Goal: Task Accomplishment & Management: Manage account settings

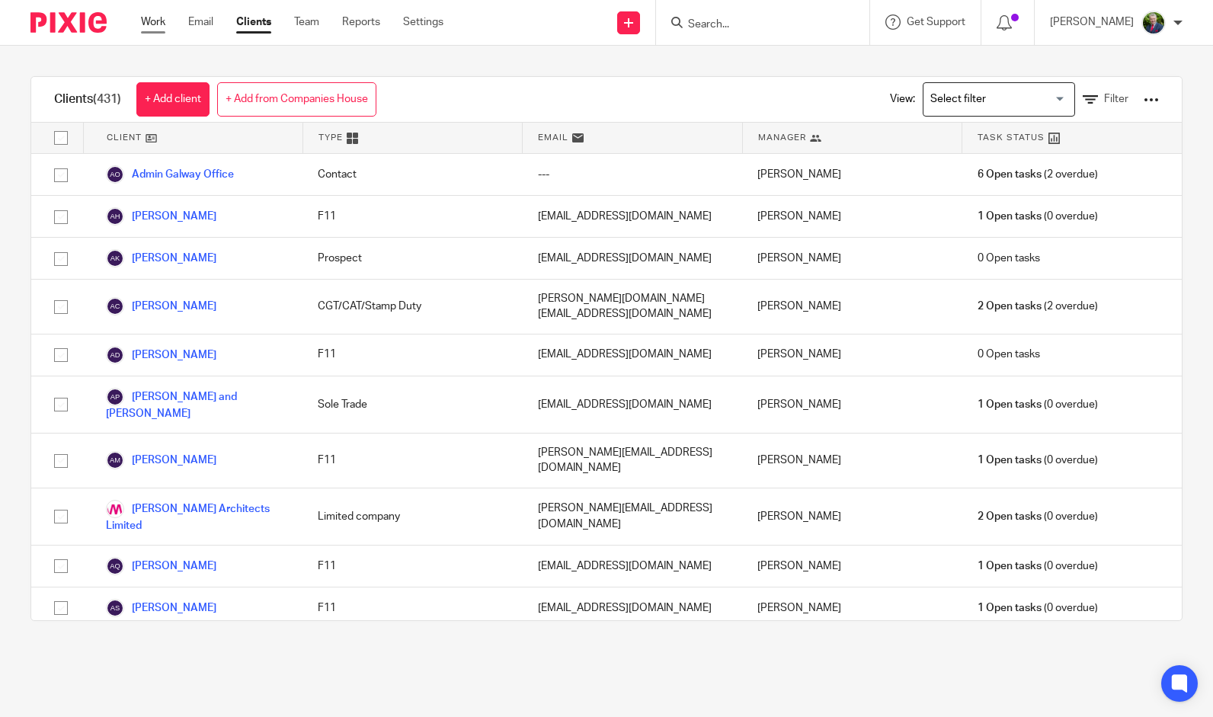
click at [154, 18] on link "Work" at bounding box center [153, 21] width 24 height 15
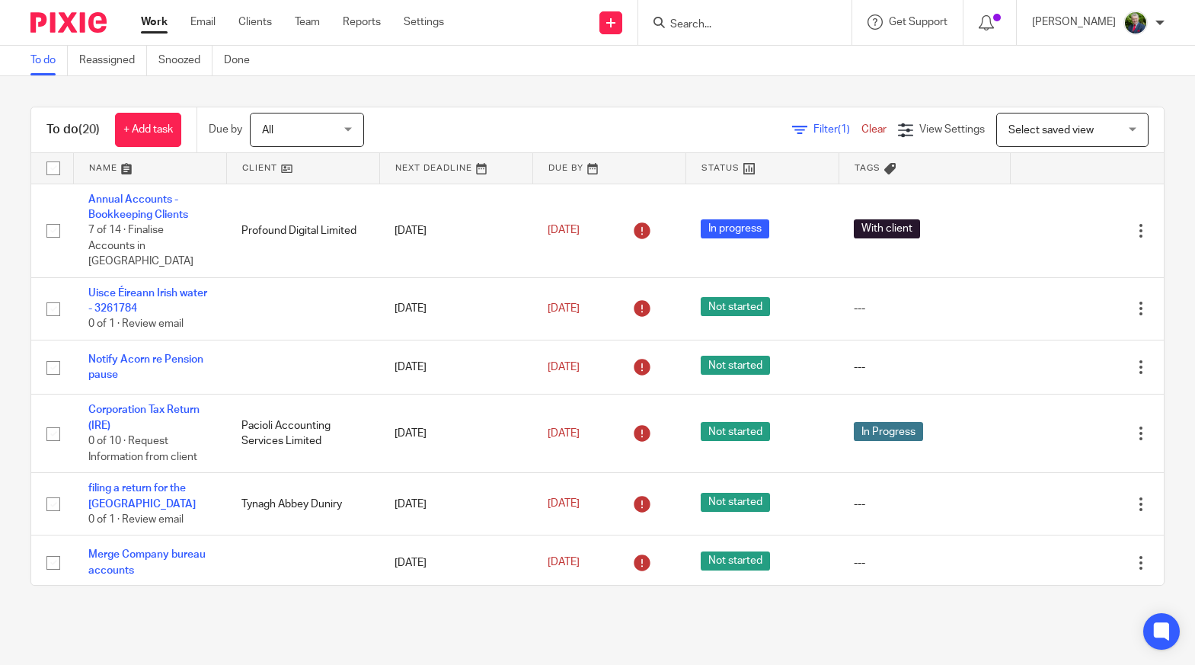
click at [106, 166] on link at bounding box center [150, 168] width 152 height 30
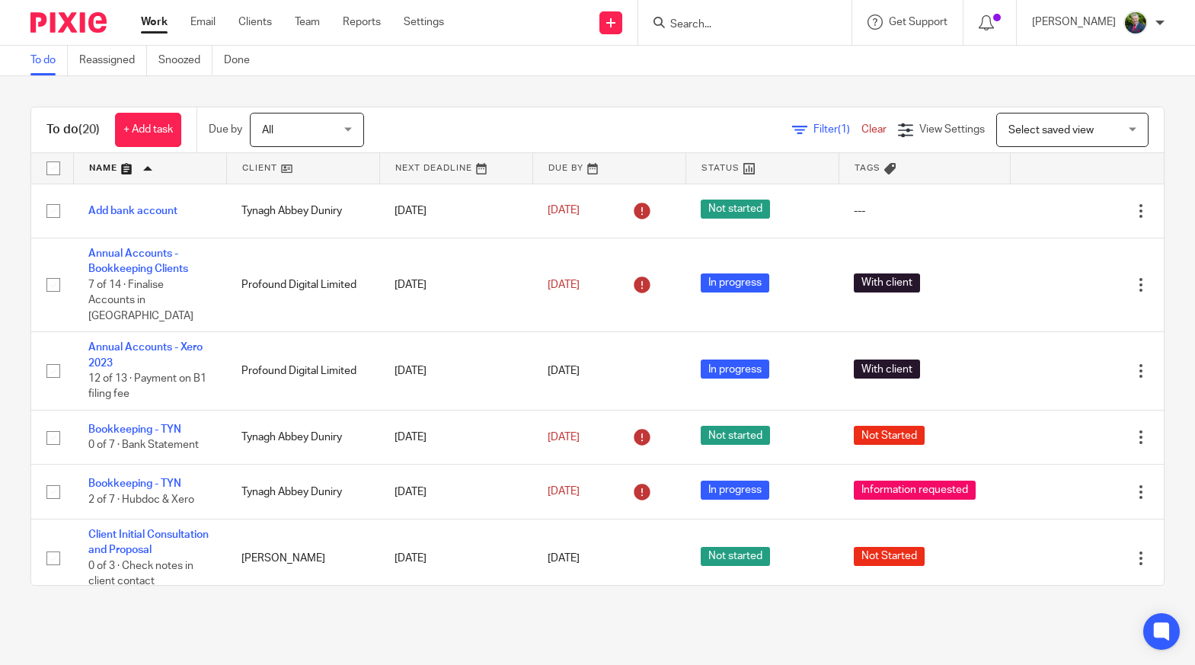
click at [779, 26] on input "Search" at bounding box center [737, 25] width 137 height 14
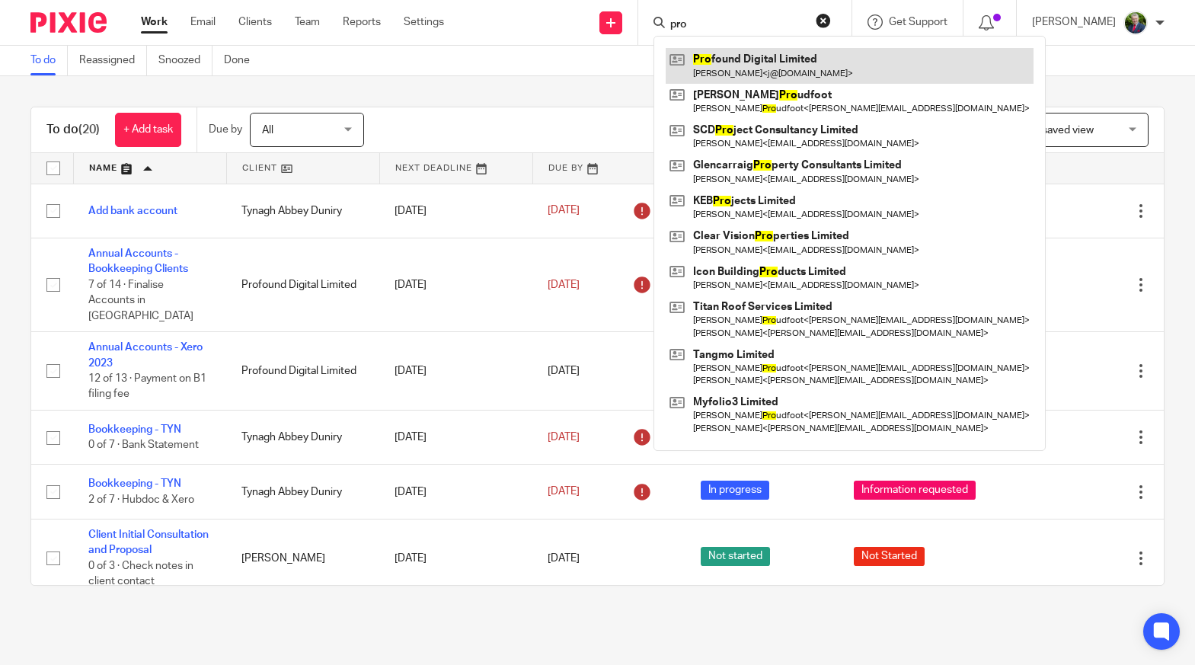
type input "pro"
click at [774, 58] on link at bounding box center [850, 65] width 368 height 35
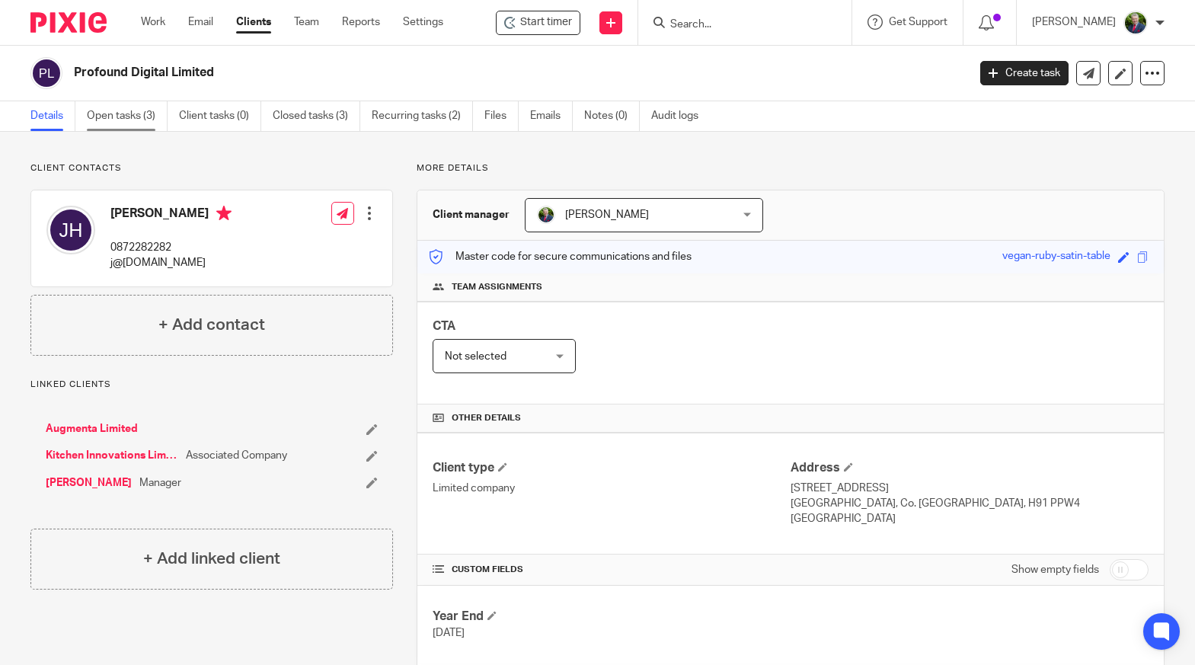
click at [136, 107] on link "Open tasks (3)" at bounding box center [127, 116] width 81 height 30
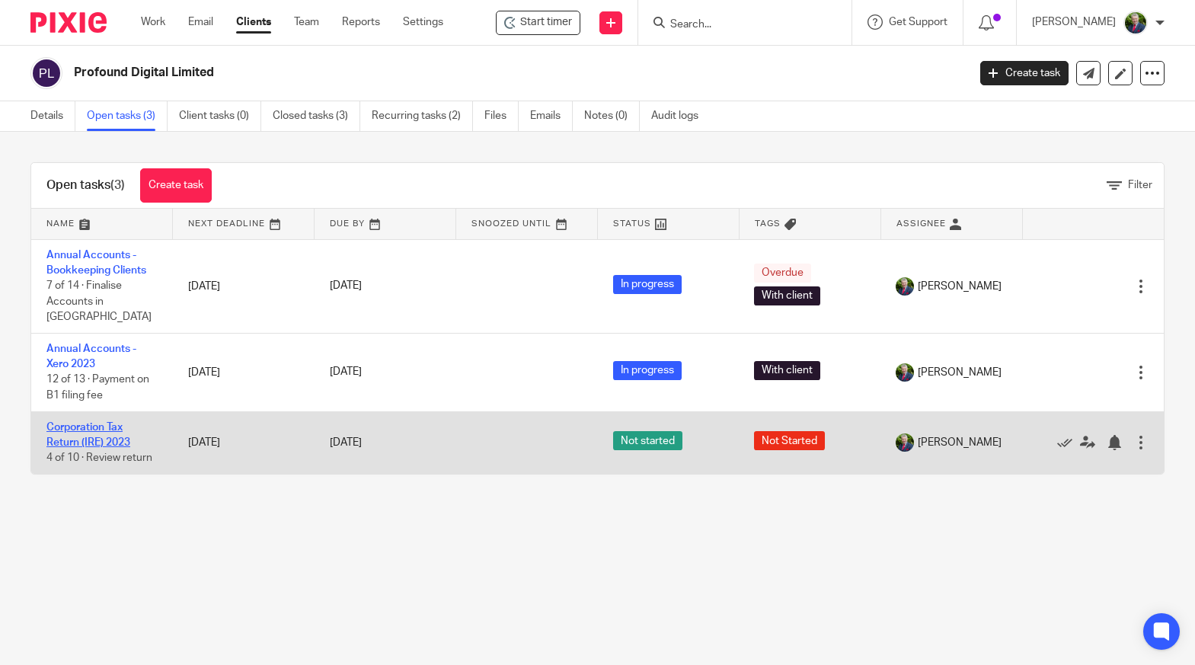
click at [100, 422] on link "Corporation Tax Return (IRE) 2023" at bounding box center [88, 435] width 84 height 26
